Goal: Information Seeking & Learning: Learn about a topic

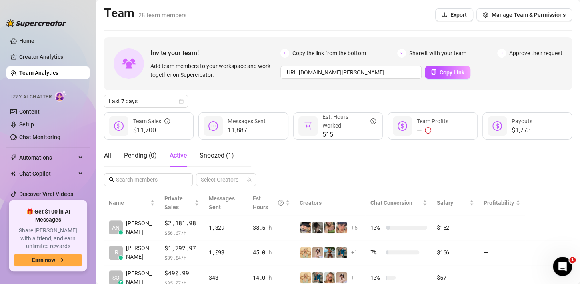
scroll to position [26, 0]
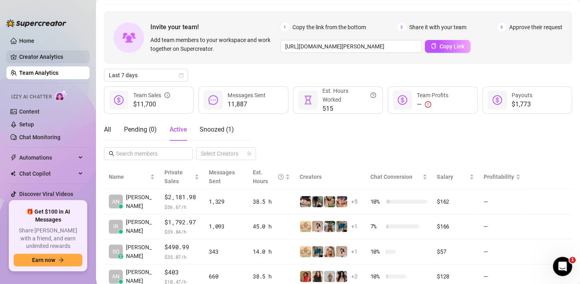
click at [34, 42] on link "Home" at bounding box center [26, 41] width 15 height 6
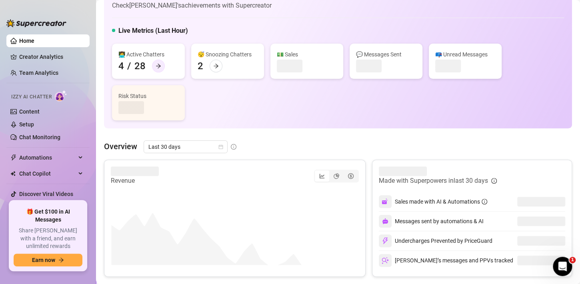
click at [158, 62] on div at bounding box center [158, 66] width 13 height 13
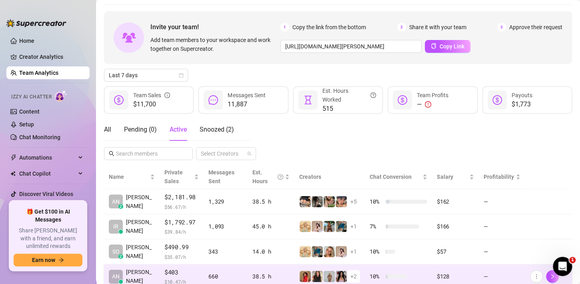
scroll to position [54, 0]
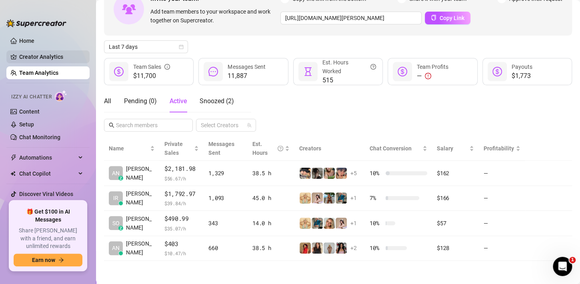
click at [32, 58] on link "Creator Analytics" at bounding box center [51, 56] width 64 height 13
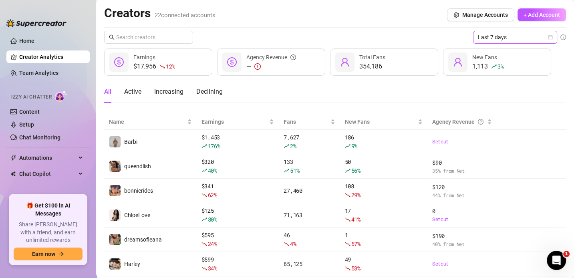
click at [549, 38] on icon "calendar" at bounding box center [550, 37] width 5 height 5
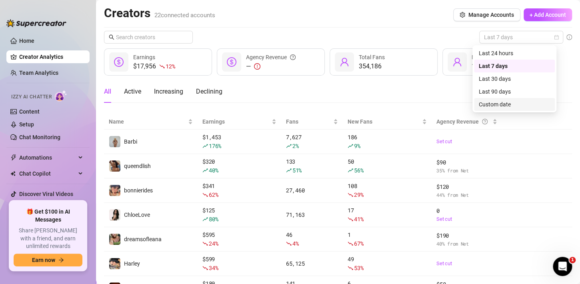
click at [505, 105] on div "Custom date" at bounding box center [514, 104] width 71 height 9
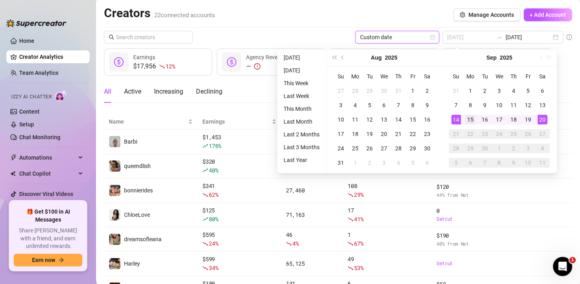
type input "[DATE]"
click at [469, 118] on div "15" at bounding box center [471, 120] width 10 height 10
type input "[DATE]"
click at [531, 119] on div "19" at bounding box center [529, 120] width 10 height 10
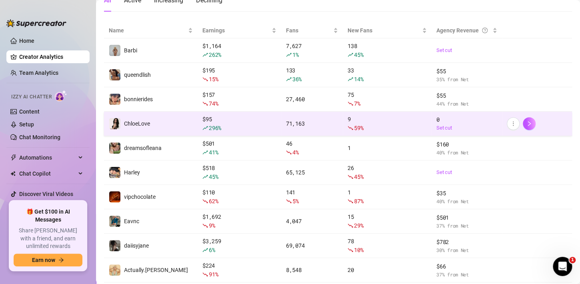
scroll to position [80, 0]
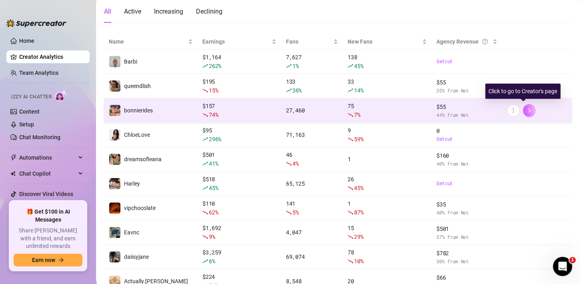
click at [528, 109] on button "button" at bounding box center [529, 110] width 13 height 13
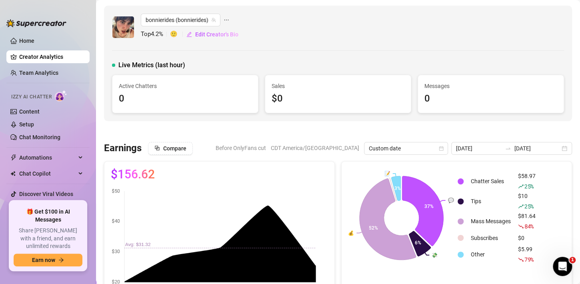
click at [254, 55] on div "bonnierides (bonnierides) Top 4.2 % 🙂 Edit Creator's Bio Live Metrics (last hou…" at bounding box center [338, 64] width 468 height 116
click at [175, 18] on span "bonnierides (bonnierides)" at bounding box center [181, 20] width 70 height 12
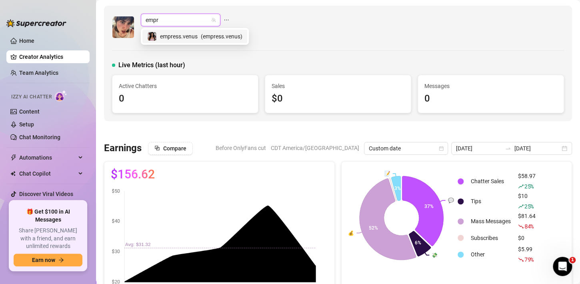
type input "empre"
click at [198, 37] on div "empress.venus ( empress.venus )" at bounding box center [194, 37] width 95 height 10
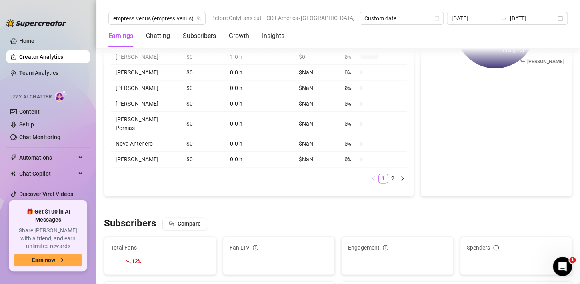
scroll to position [440, 0]
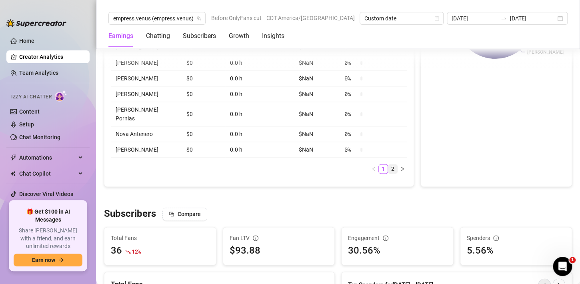
click at [389, 165] on link "2" at bounding box center [393, 169] width 9 height 9
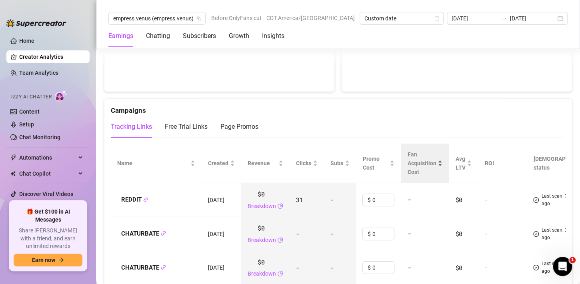
scroll to position [881, 0]
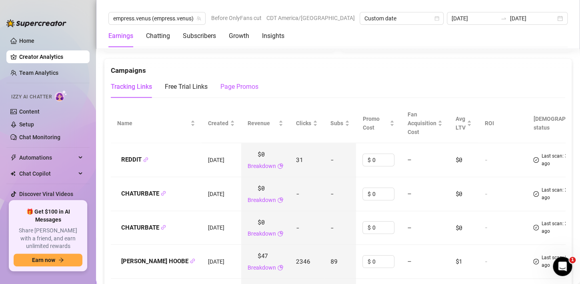
click at [243, 90] on div "Page Promos" at bounding box center [240, 87] width 38 height 10
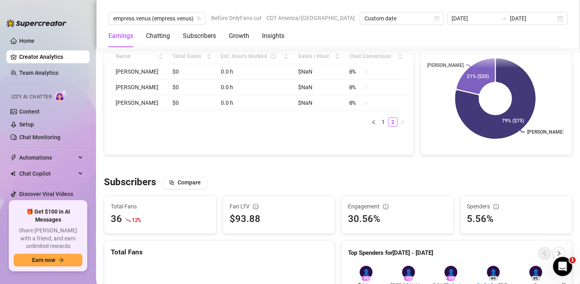
scroll to position [120, 0]
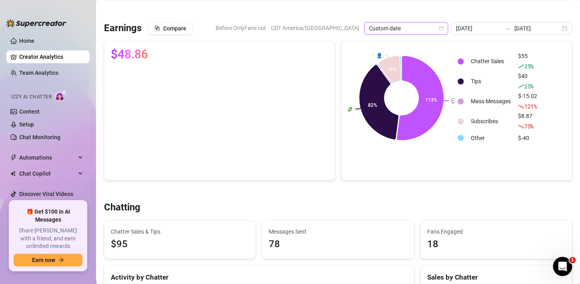
drag, startPoint x: 275, startPoint y: 26, endPoint x: 375, endPoint y: 27, distance: 100.1
click at [266, 26] on span "Before OnlyFans cut" at bounding box center [241, 28] width 50 height 12
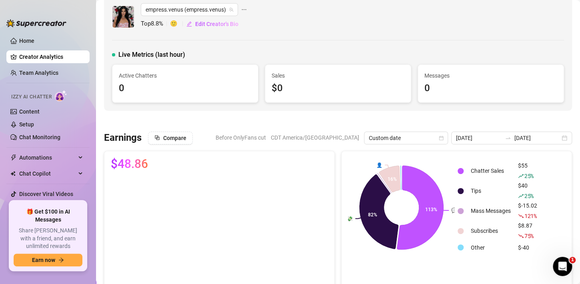
scroll to position [0, 0]
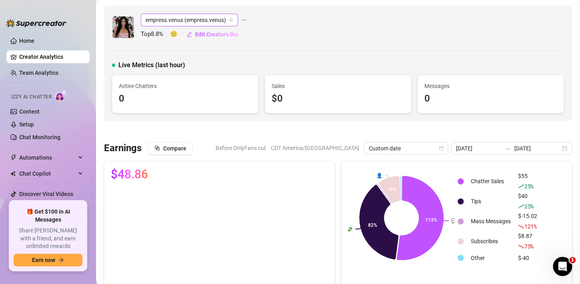
click at [181, 17] on span "empress.venus (empress.venus)" at bounding box center [190, 20] width 88 height 12
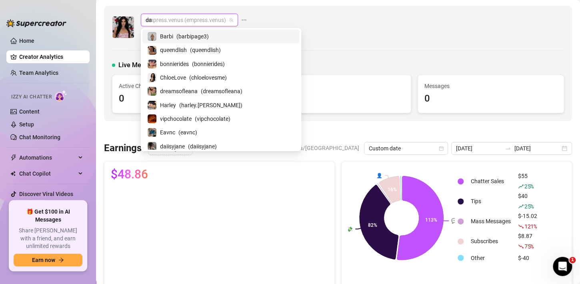
type input "dai"
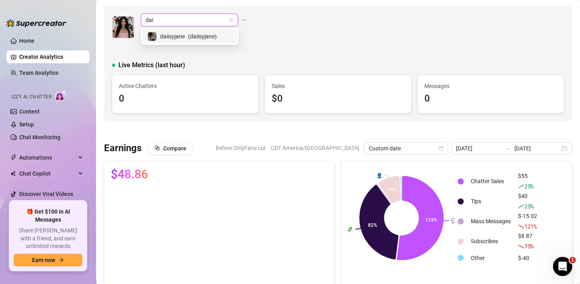
click at [221, 40] on div "daiisyjane ( daiisyjane )" at bounding box center [189, 37] width 85 height 10
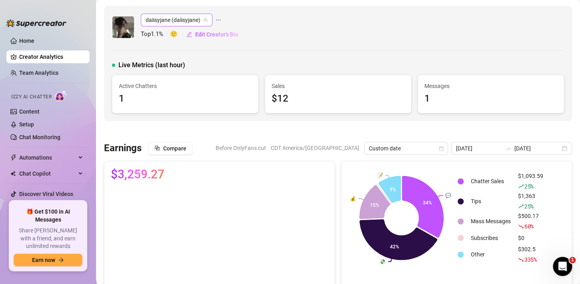
click at [167, 18] on span "daiisyjane (daiisyjane)" at bounding box center [177, 20] width 62 height 12
